Goal: Find specific page/section: Find specific page/section

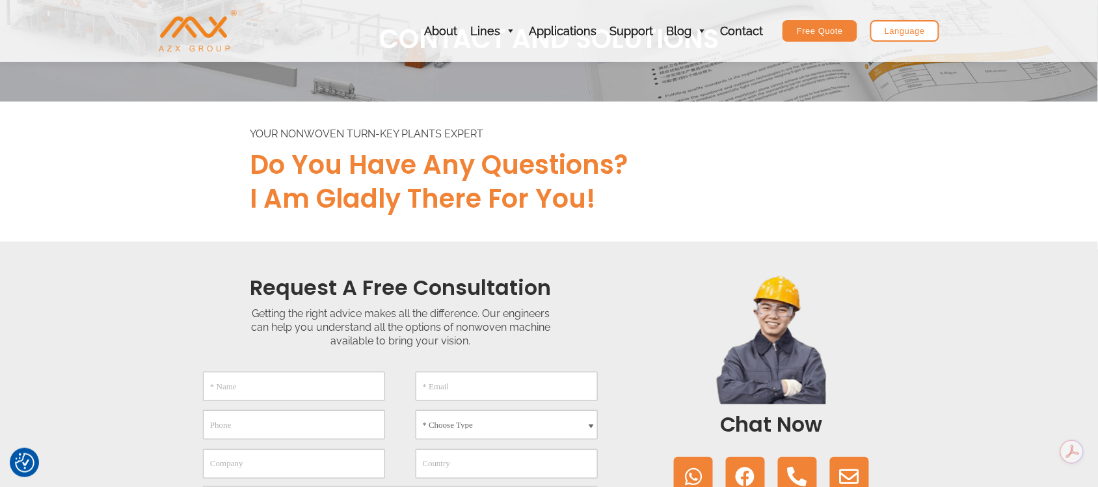
scroll to position [81, 0]
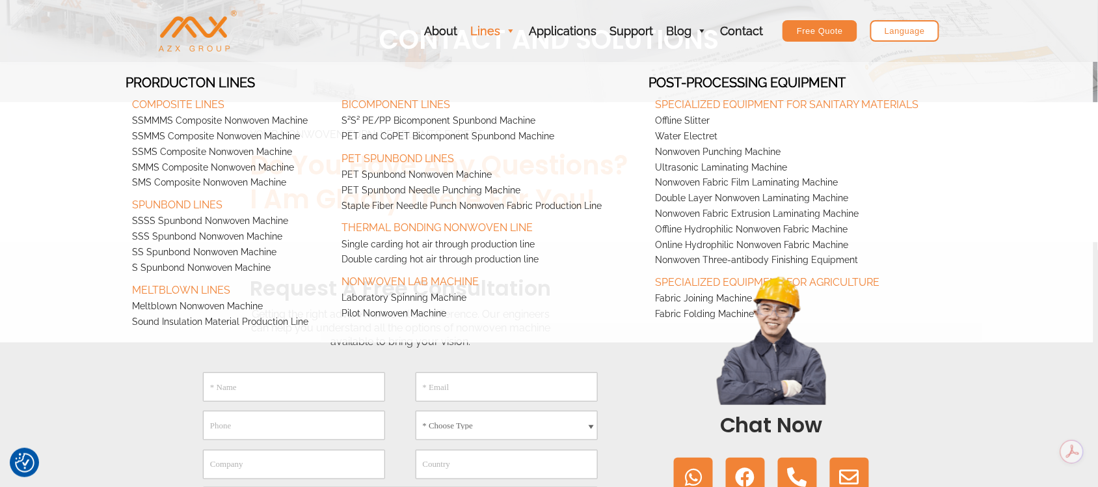
click at [499, 30] on link "Lines" at bounding box center [493, 31] width 59 height 62
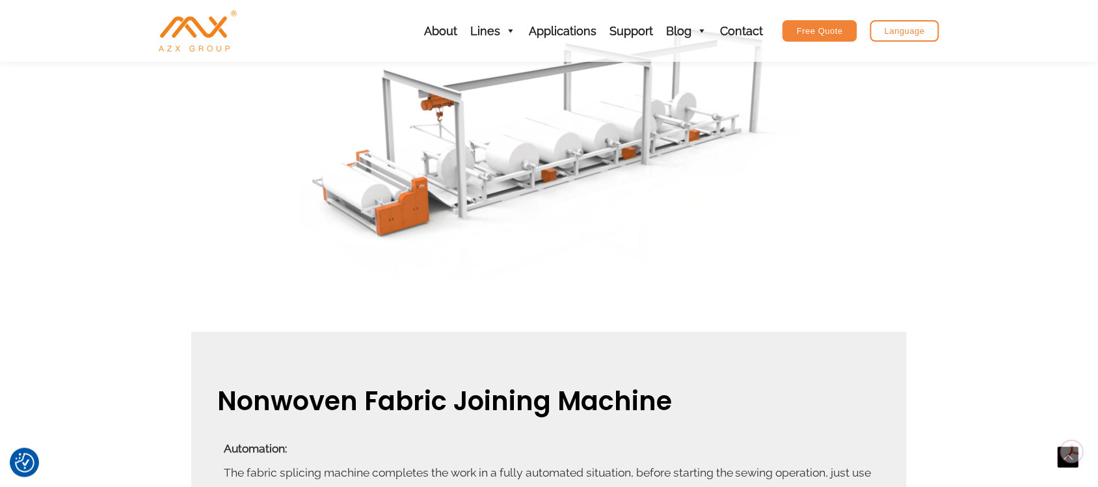
scroll to position [310, 0]
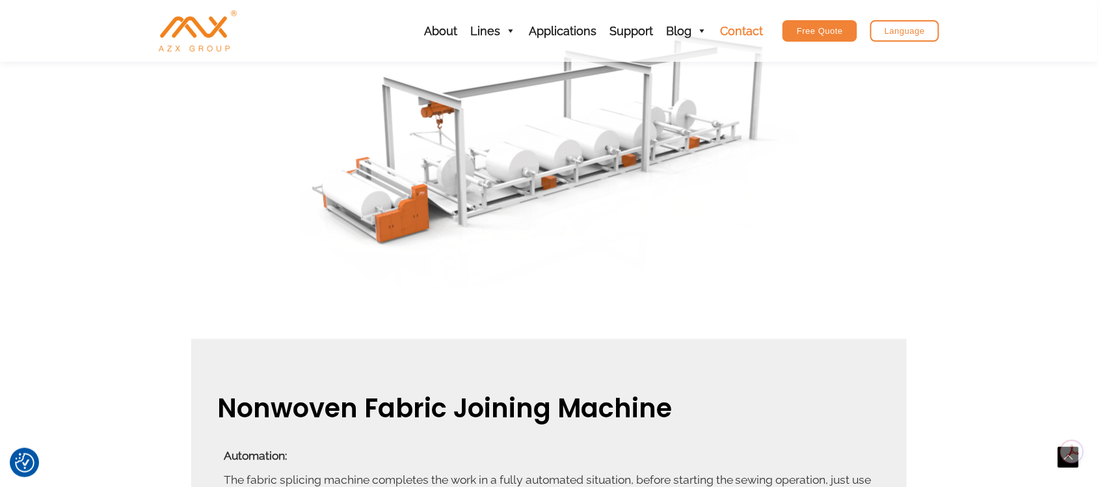
click at [748, 30] on link "Contact" at bounding box center [742, 31] width 56 height 62
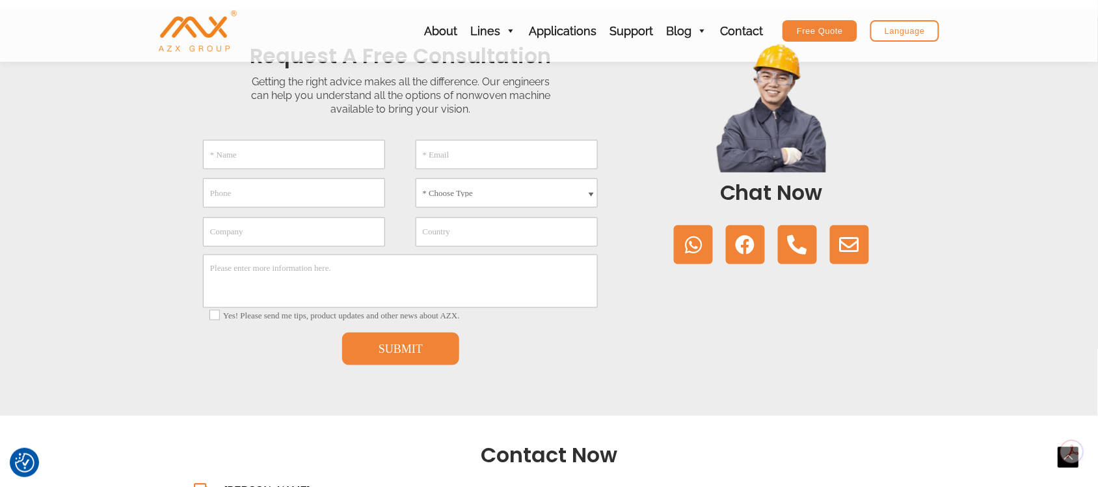
scroll to position [244, 0]
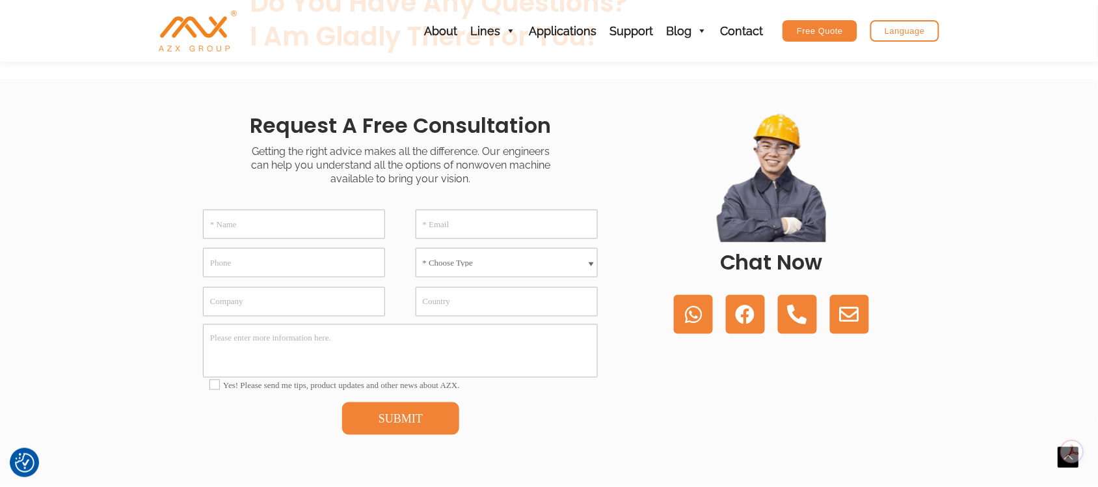
click at [590, 262] on span at bounding box center [591, 265] width 5 height 7
click at [584, 262] on select "* Choose Type Meltblown Non woven Machine Spunbond Non woven Machine Spun-melt …" at bounding box center [507, 262] width 182 height 29
click at [180, 298] on div "Request a Free Consultation Getting the right advice makes all the difference. …" at bounding box center [400, 282] width 445 height 354
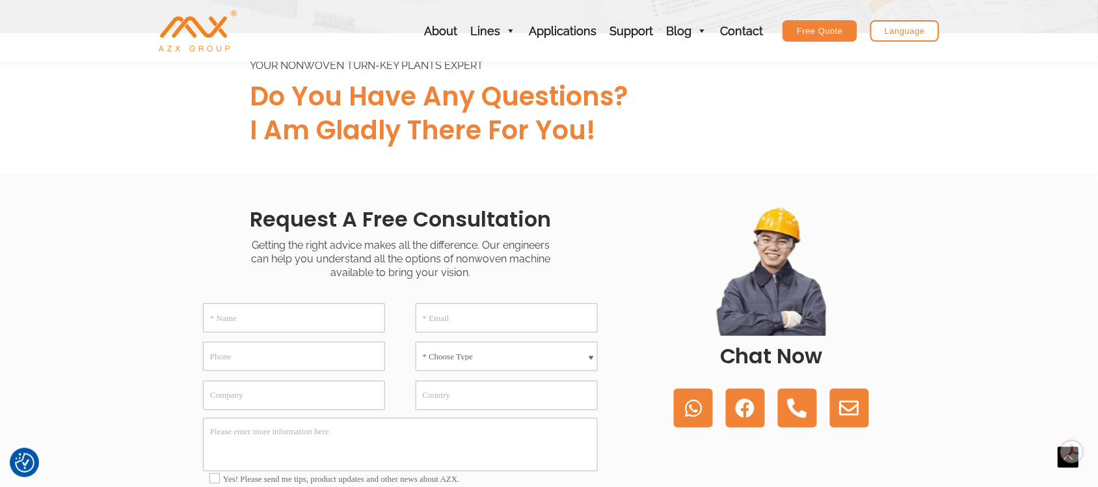
scroll to position [0, 0]
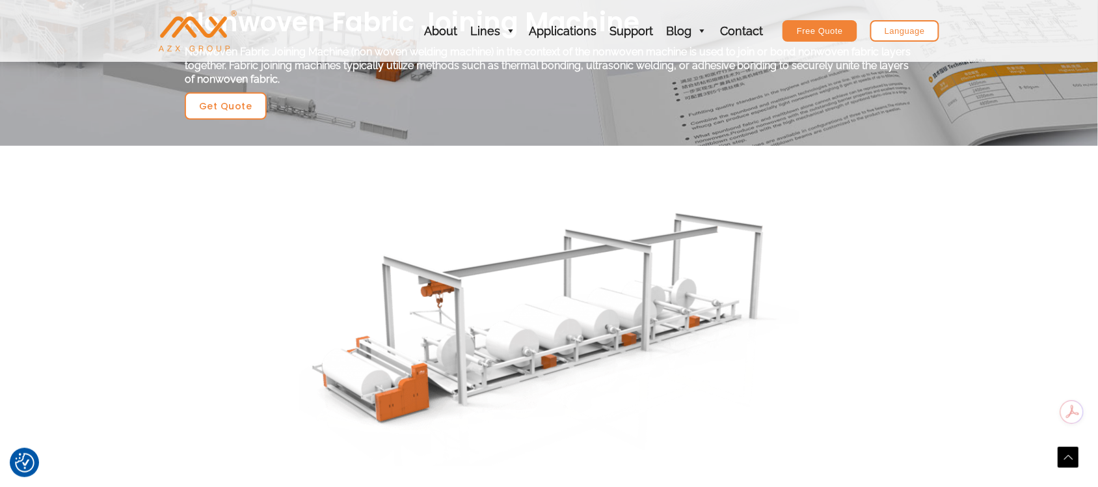
scroll to position [488, 0]
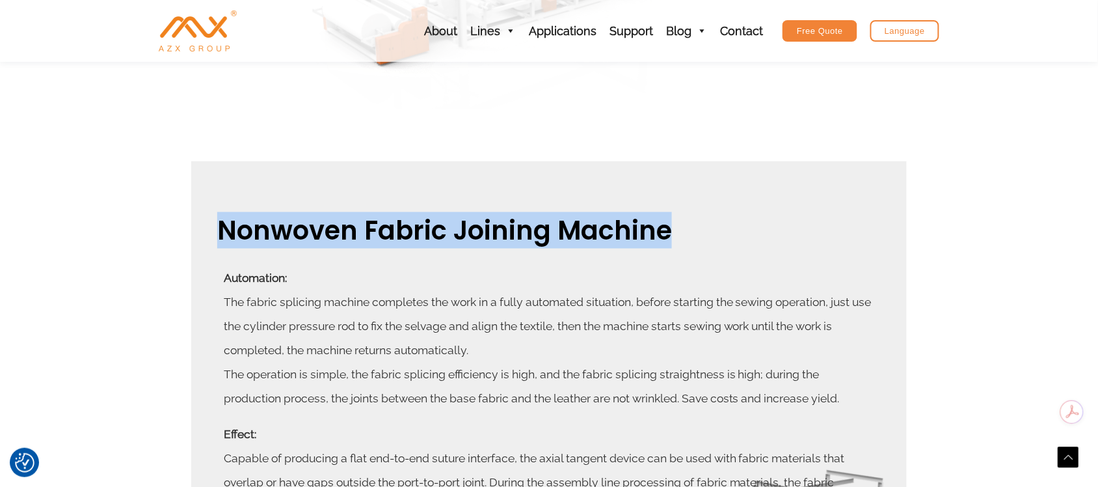
drag, startPoint x: 669, startPoint y: 231, endPoint x: 169, endPoint y: 232, distance: 499.7
click at [169, 232] on section "Nonwoven Fabric Joining Machine Automation: The fabric splicing machine complet…" at bounding box center [549, 398] width 1098 height 500
copy h2 "Nonwoven Fabric Joining Machine"
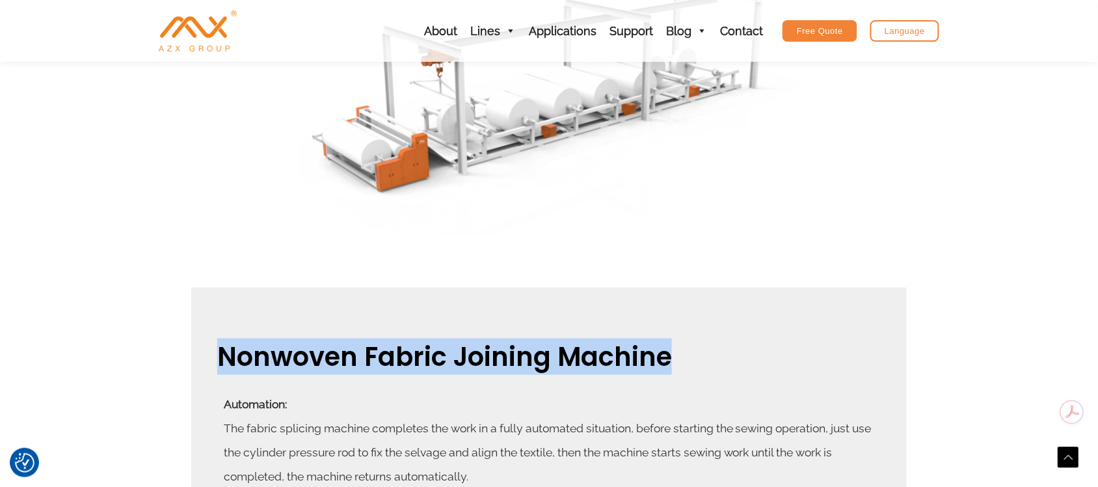
scroll to position [81, 0]
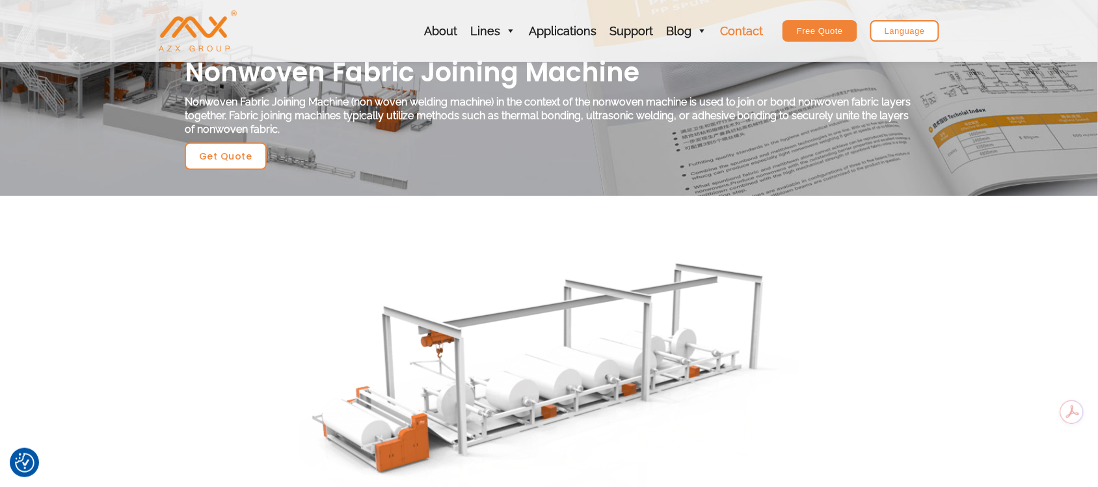
click at [753, 33] on link "Contact" at bounding box center [742, 31] width 56 height 62
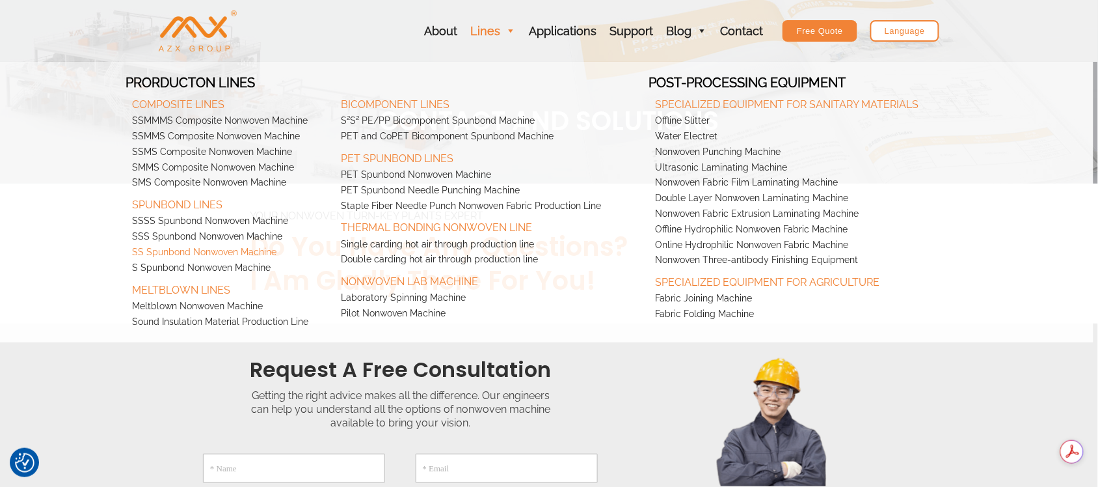
click at [245, 251] on link "SS Spunbond Nonwoven Machine" at bounding box center [230, 253] width 209 height 16
